Goal: Task Accomplishment & Management: Use online tool/utility

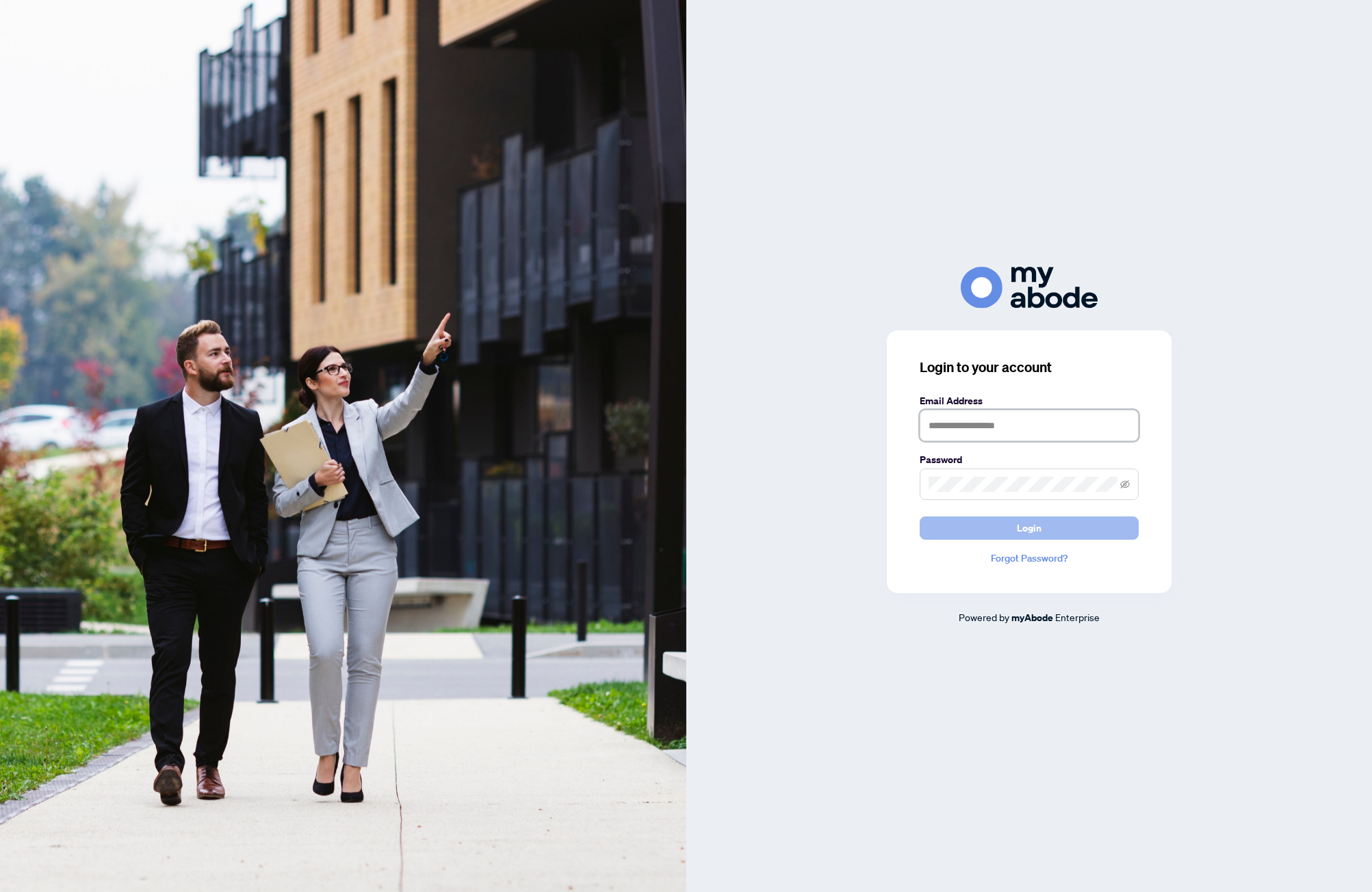
type input "**********"
click at [1047, 524] on button "Login" at bounding box center [1029, 527] width 219 height 23
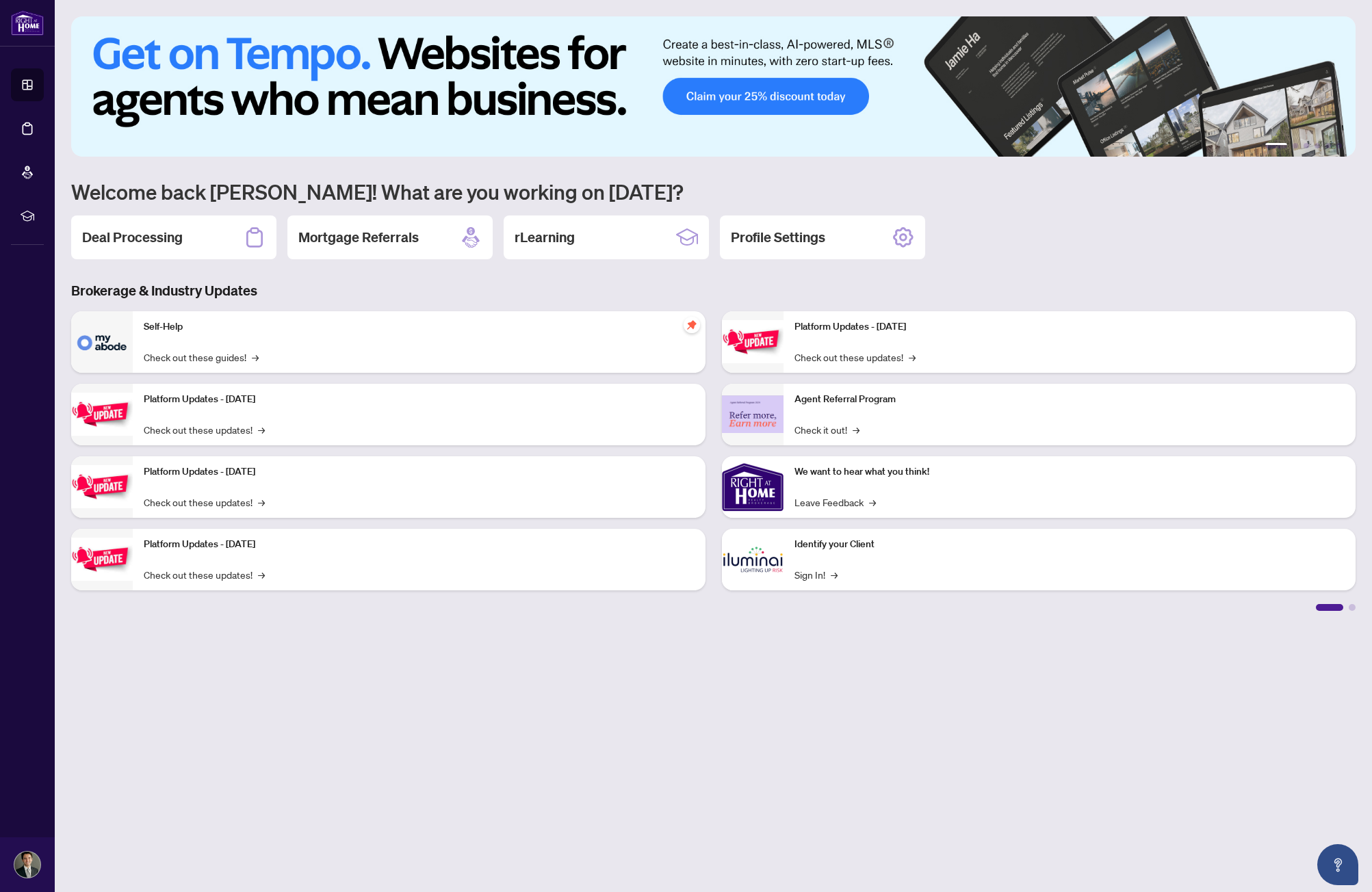
click at [200, 262] on div "1 2 3 4 5 6 Welcome back [PERSON_NAME]! What are you working on [DATE]? Deal Pr…" at bounding box center [713, 314] width 1284 height 595
click at [203, 246] on div "Deal Processing" at bounding box center [173, 237] width 205 height 44
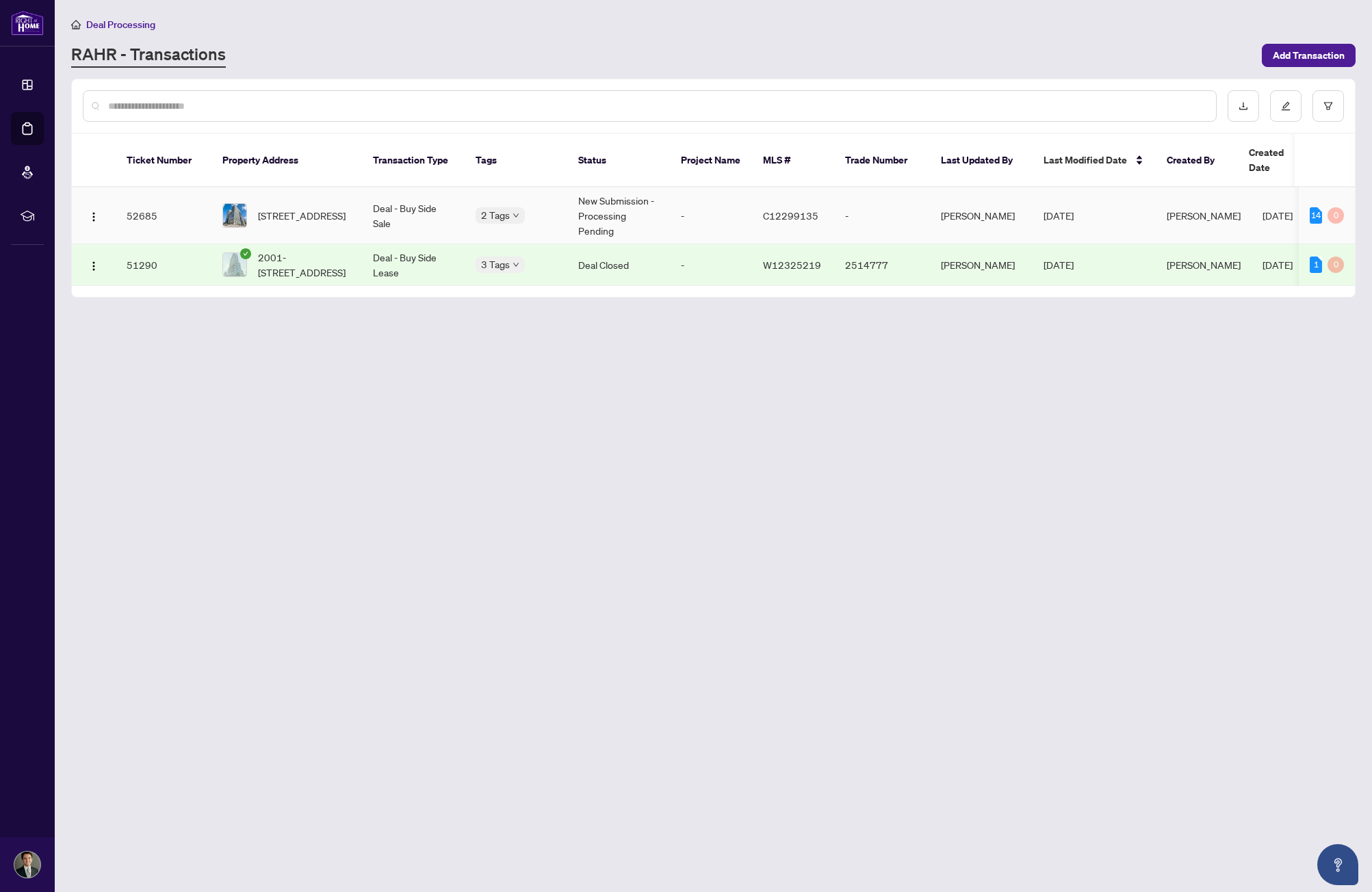
click at [310, 209] on span "665B-135 Lower Sherbourne St, Toronto, Ontario M5A 1Y4, Canada" at bounding box center [301, 216] width 88 height 15
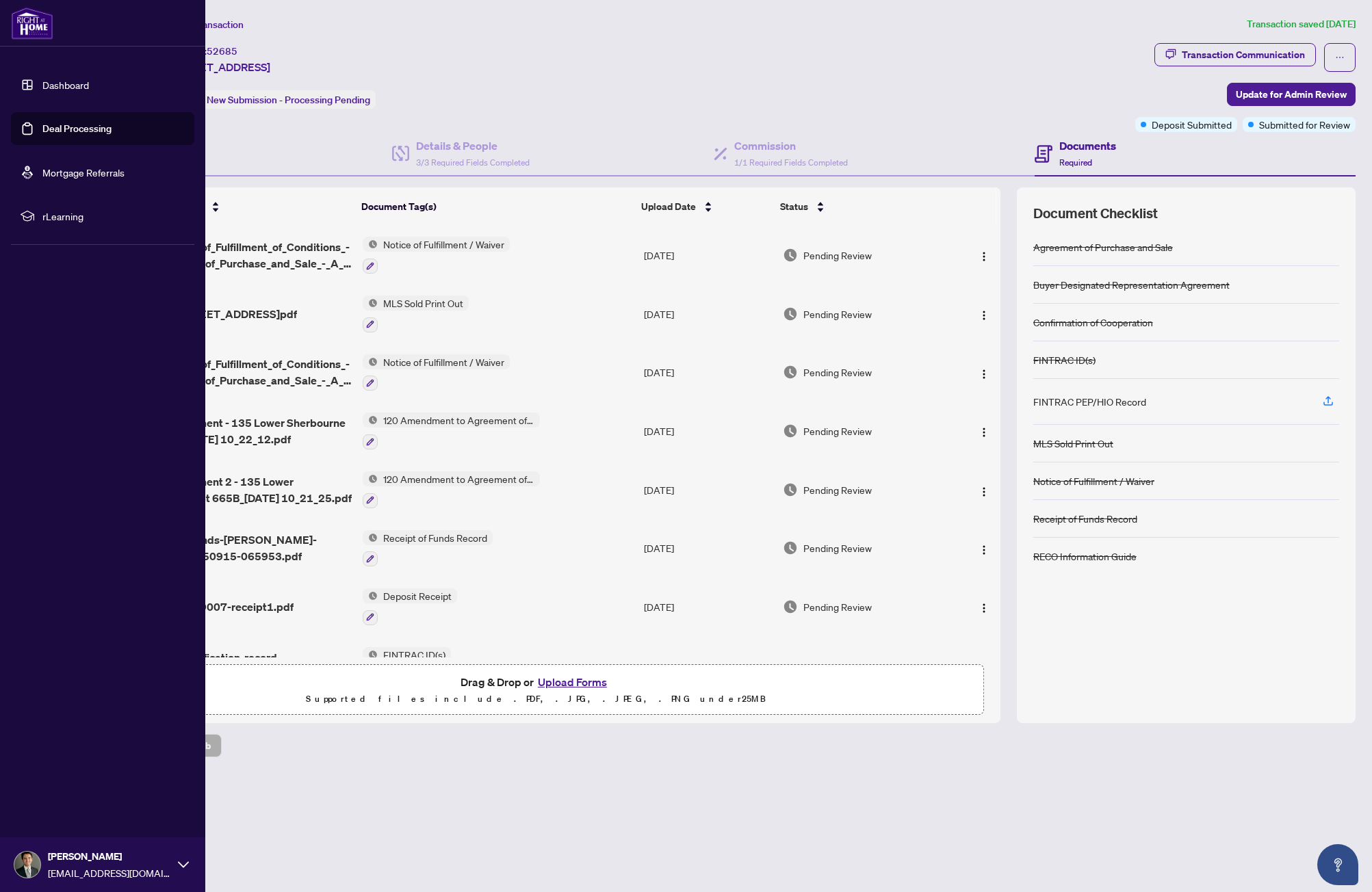
click at [42, 86] on link "Dashboard" at bounding box center [65, 84] width 46 height 12
